Goal: Information Seeking & Learning: Understand process/instructions

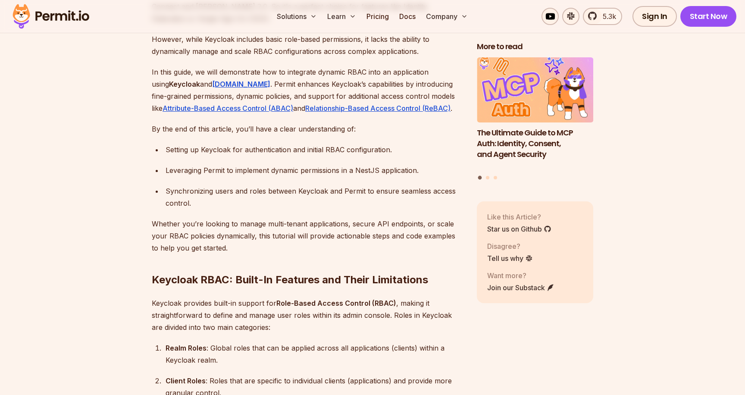
scroll to position [652, 0]
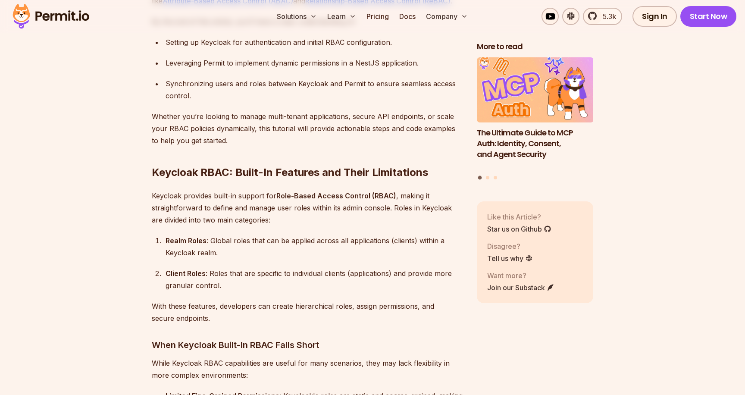
scroll to position [754, 0]
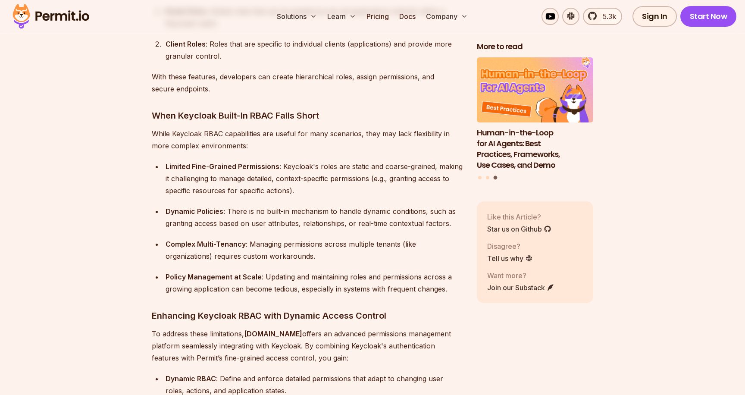
scroll to position [980, 0]
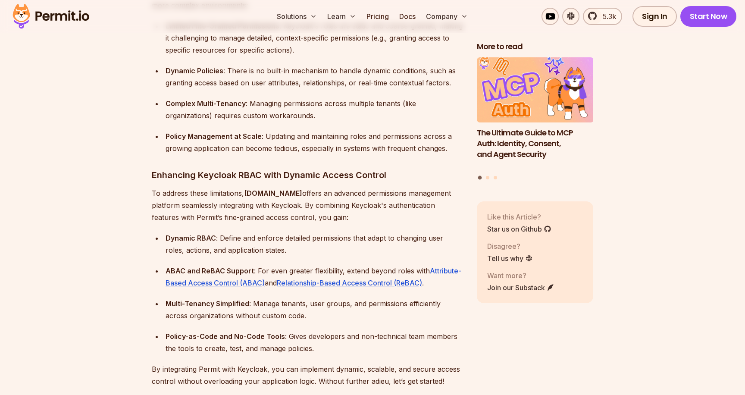
scroll to position [1124, 0]
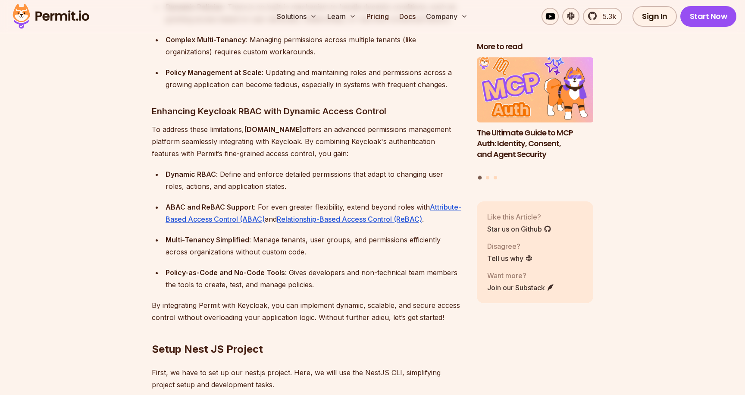
scroll to position [1190, 0]
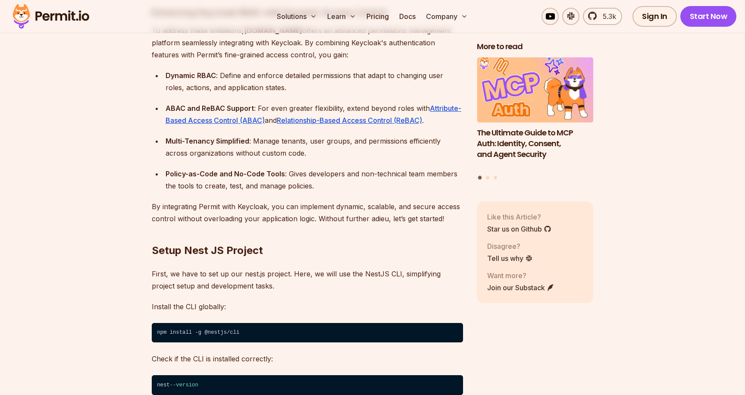
scroll to position [1295, 0]
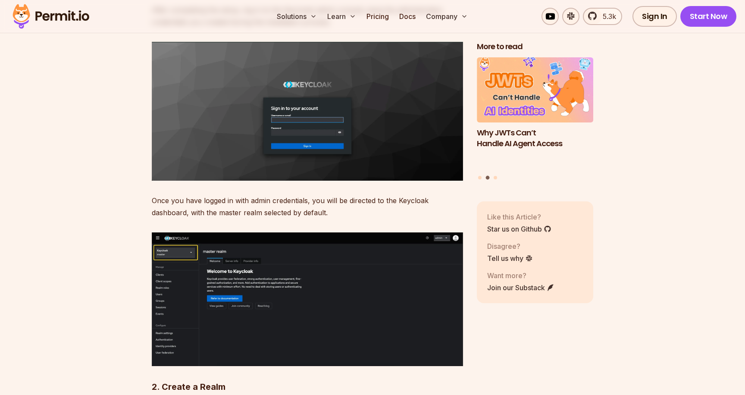
scroll to position [1929, 0]
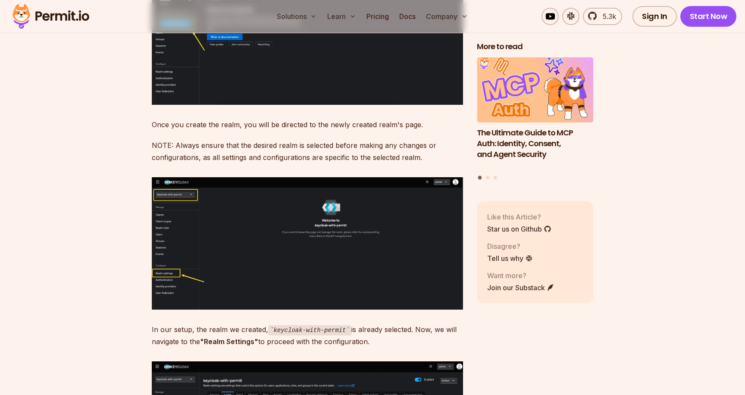
scroll to position [2619, 0]
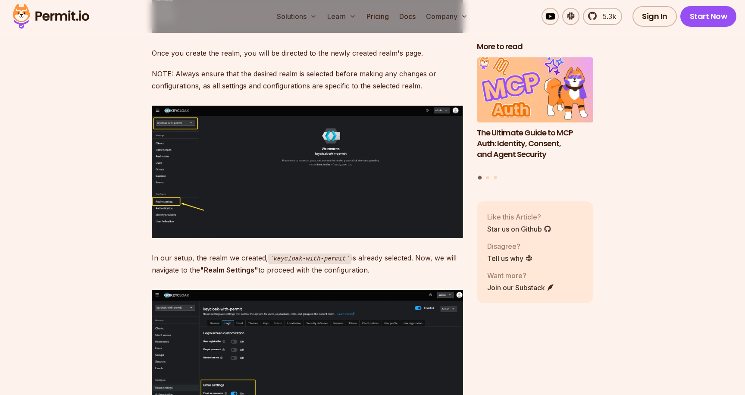
scroll to position [2682, 0]
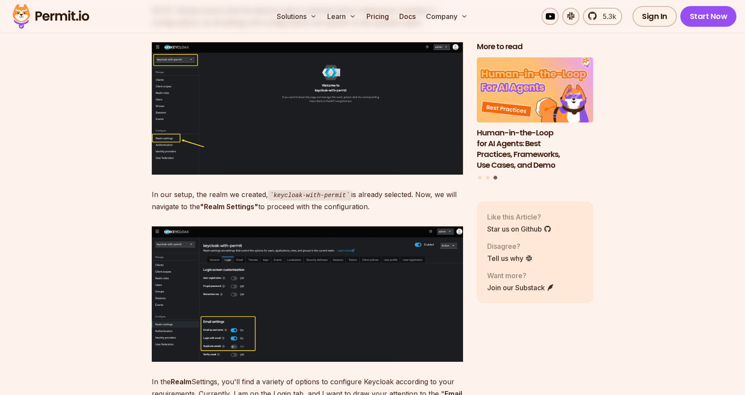
scroll to position [2756, 0]
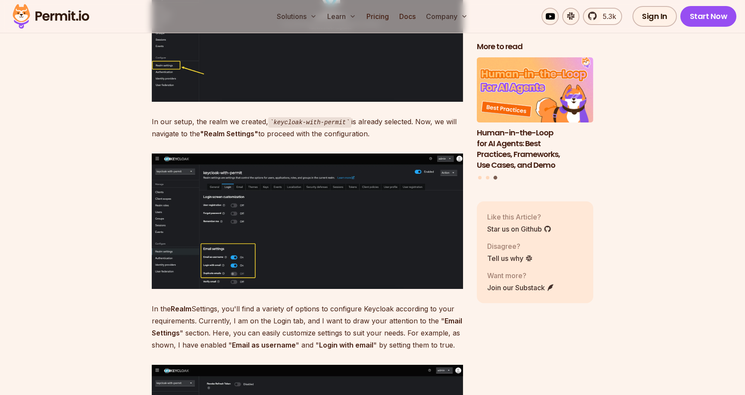
scroll to position [2829, 0]
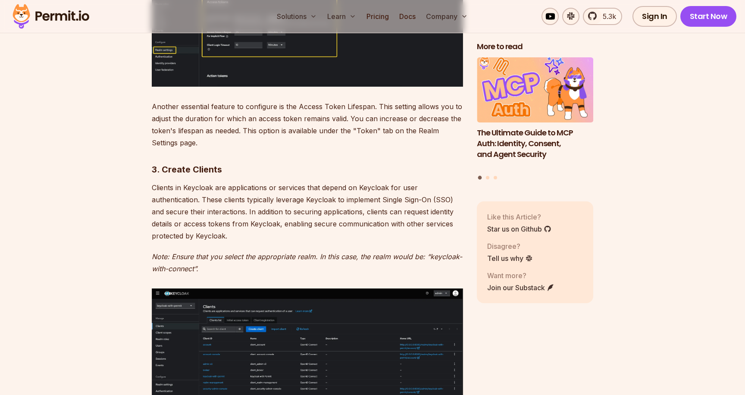
scroll to position [3232, 0]
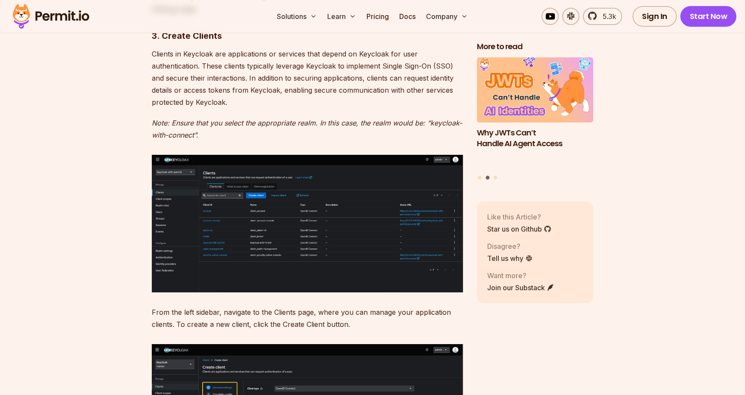
scroll to position [3385, 0]
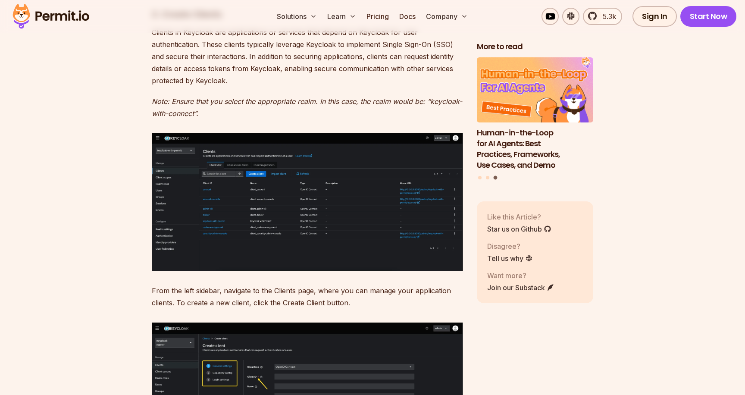
drag, startPoint x: 96, startPoint y: 161, endPoint x: 94, endPoint y: 197, distance: 35.8
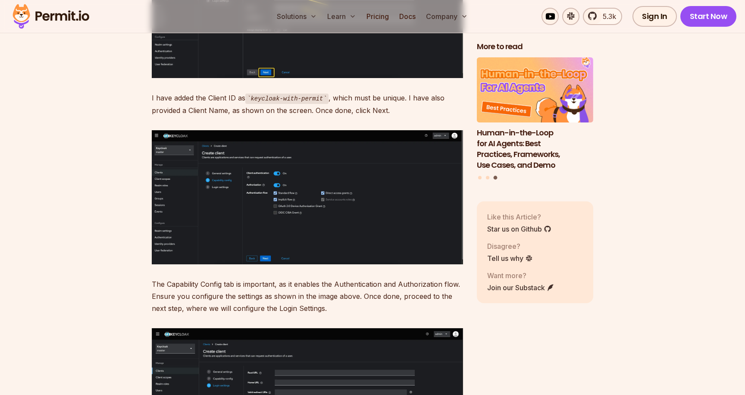
scroll to position [3952, 0]
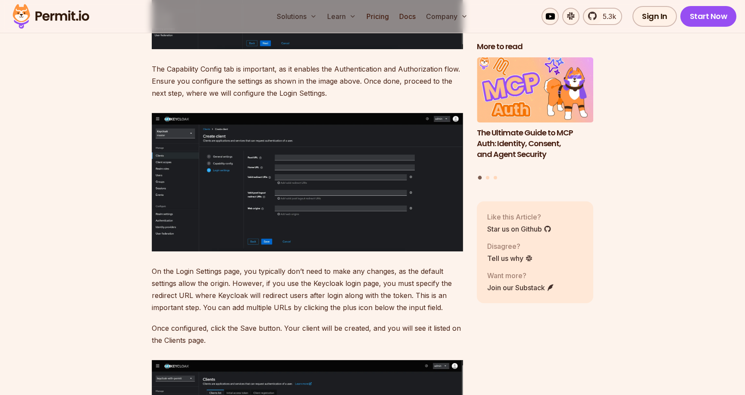
scroll to position [4196, 0]
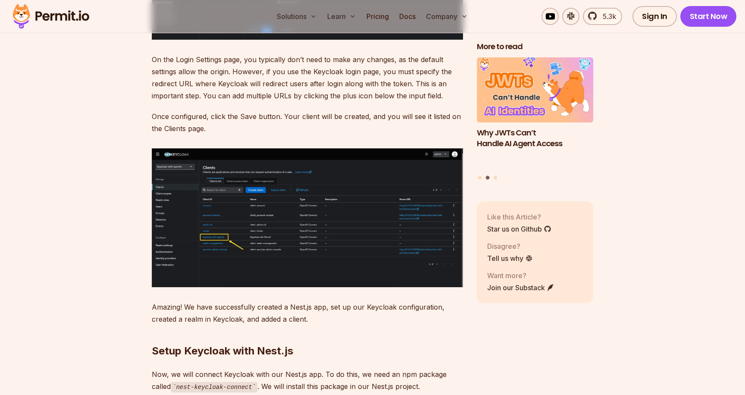
scroll to position [4376, 0]
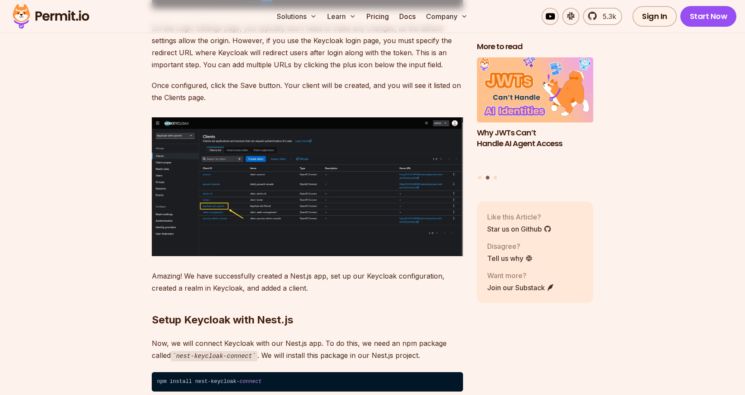
scroll to position [4403, 0]
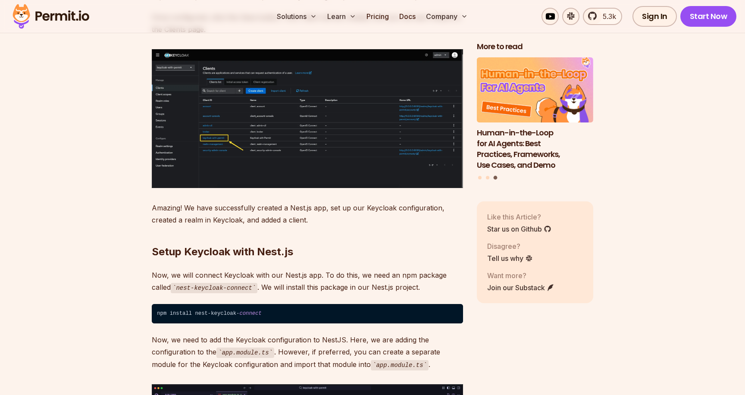
scroll to position [4485, 0]
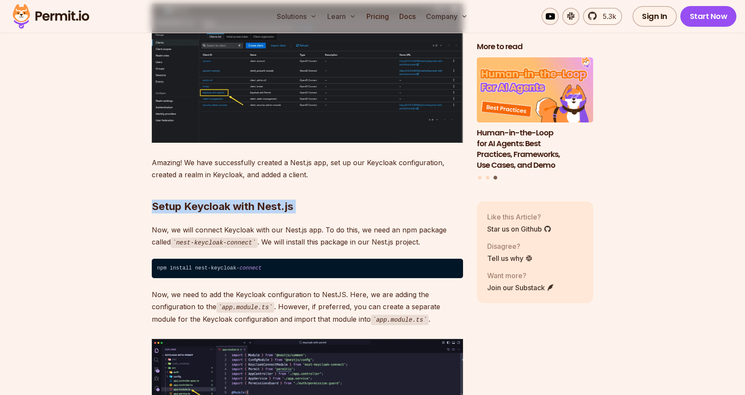
scroll to position [4540, 0]
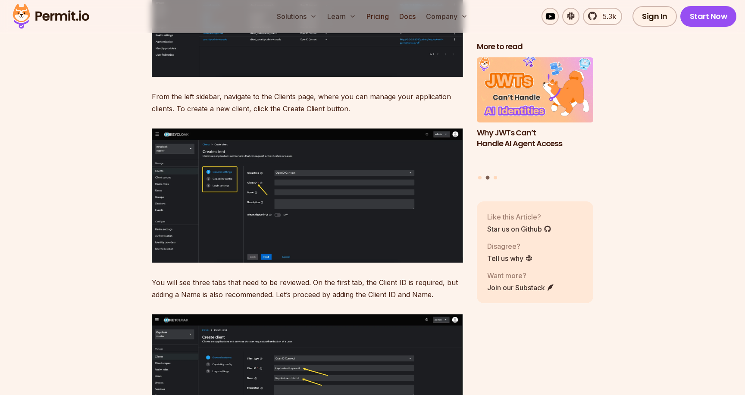
scroll to position [3586, 0]
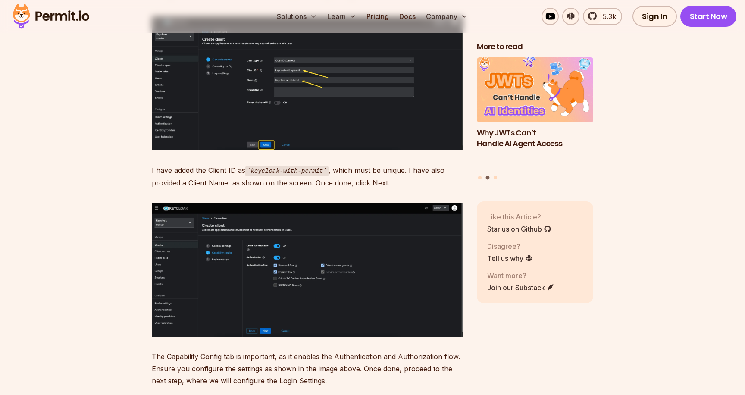
scroll to position [3882, 0]
